Goal: Information Seeking & Learning: Learn about a topic

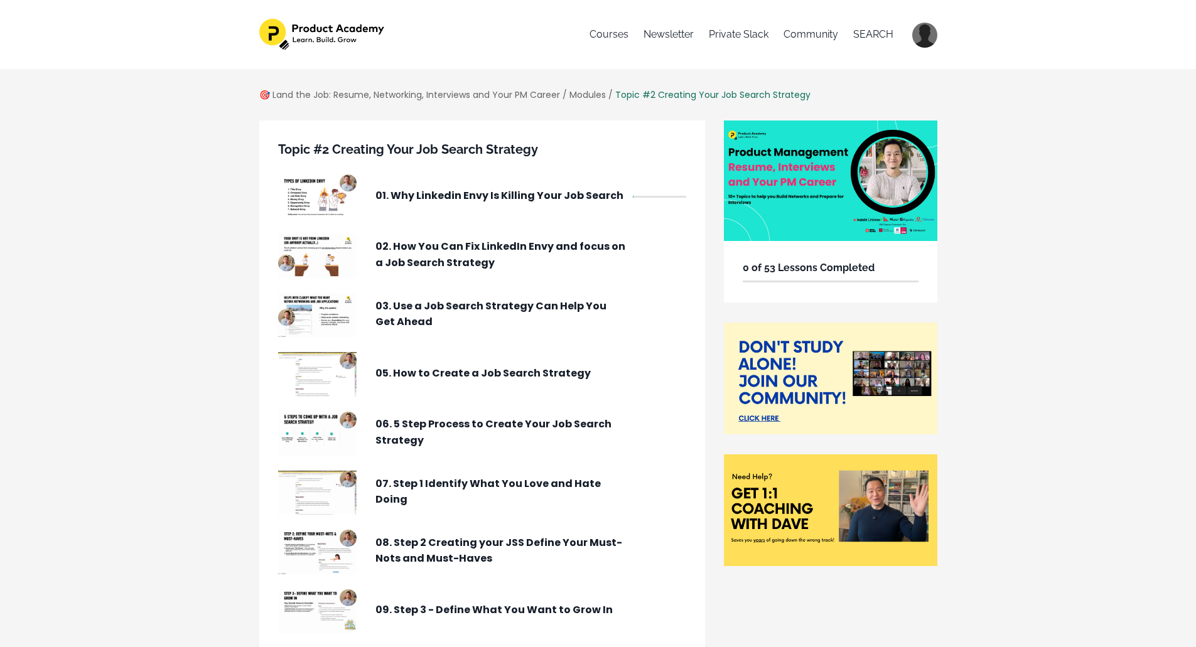
scroll to position [63, 0]
